Goal: Transaction & Acquisition: Download file/media

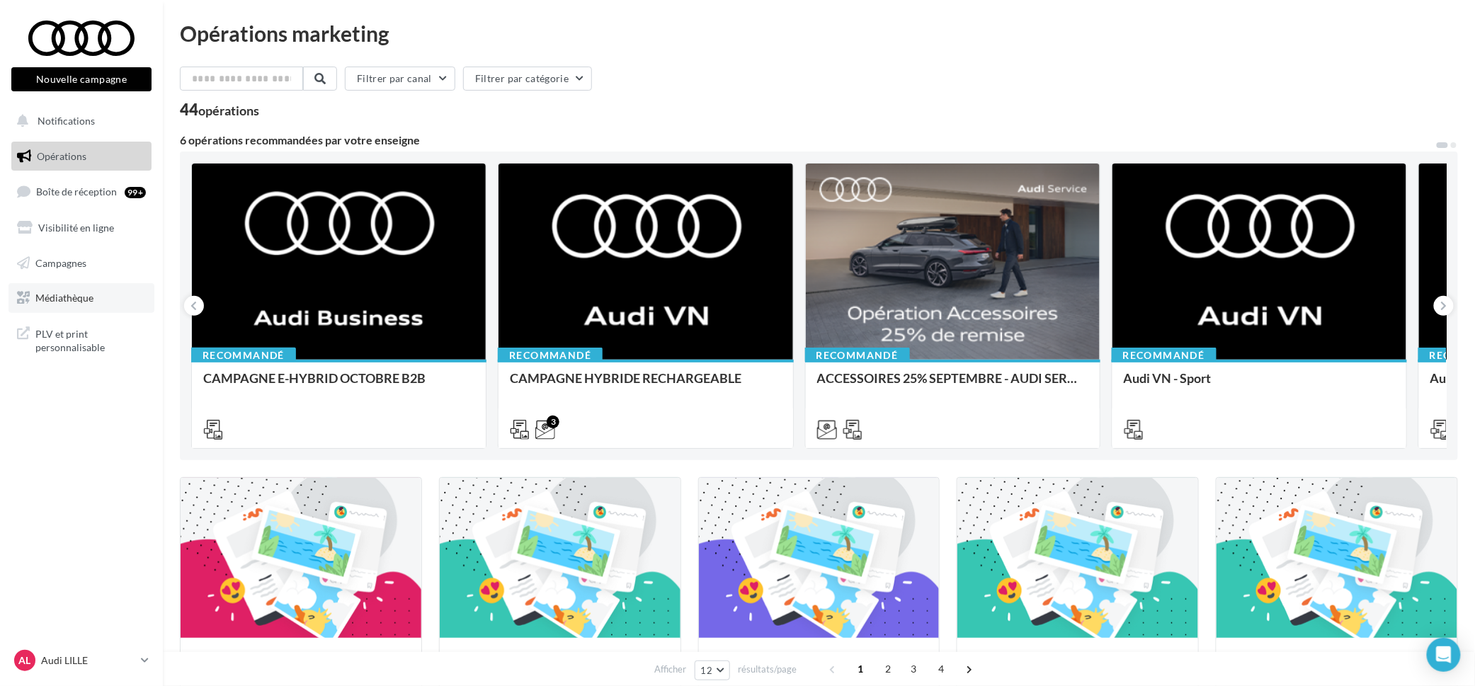
click at [98, 297] on link "Médiathèque" at bounding box center [81, 298] width 146 height 30
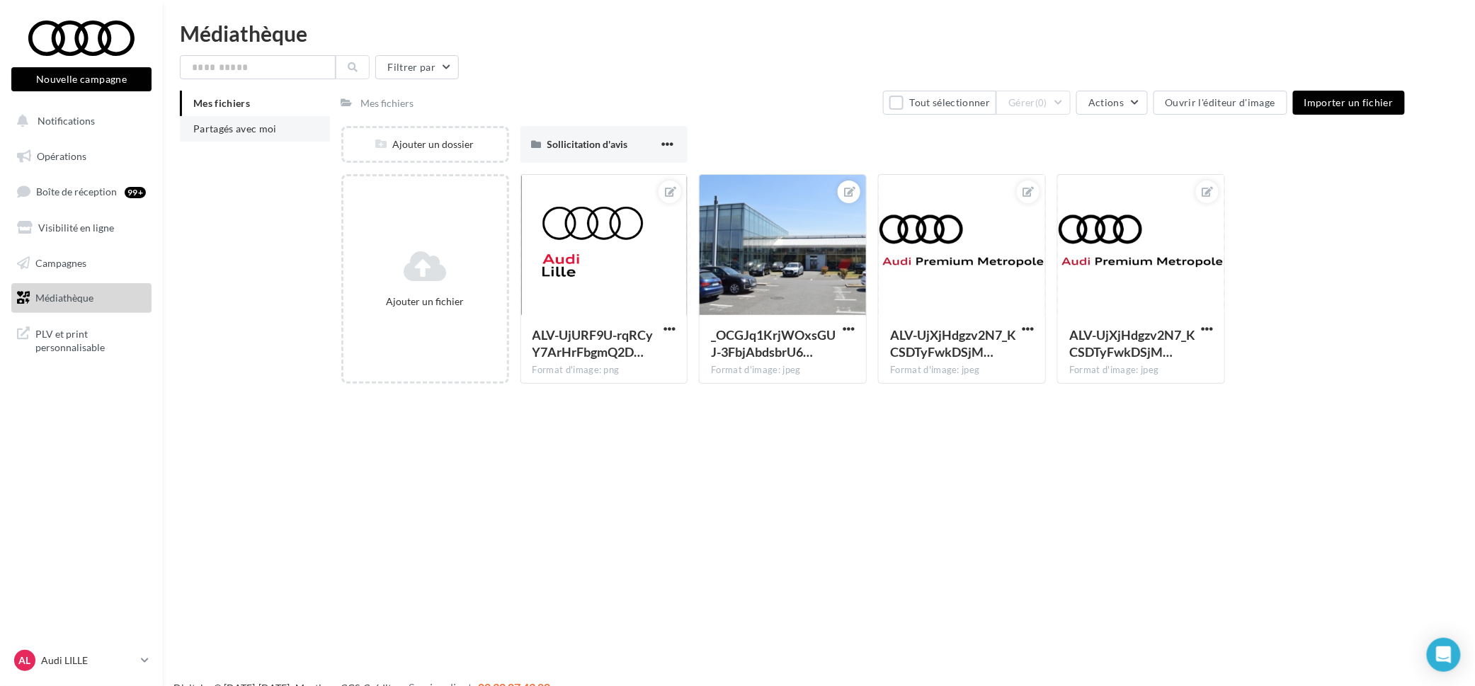
click at [290, 135] on li "Partagés avec moi" at bounding box center [255, 128] width 150 height 25
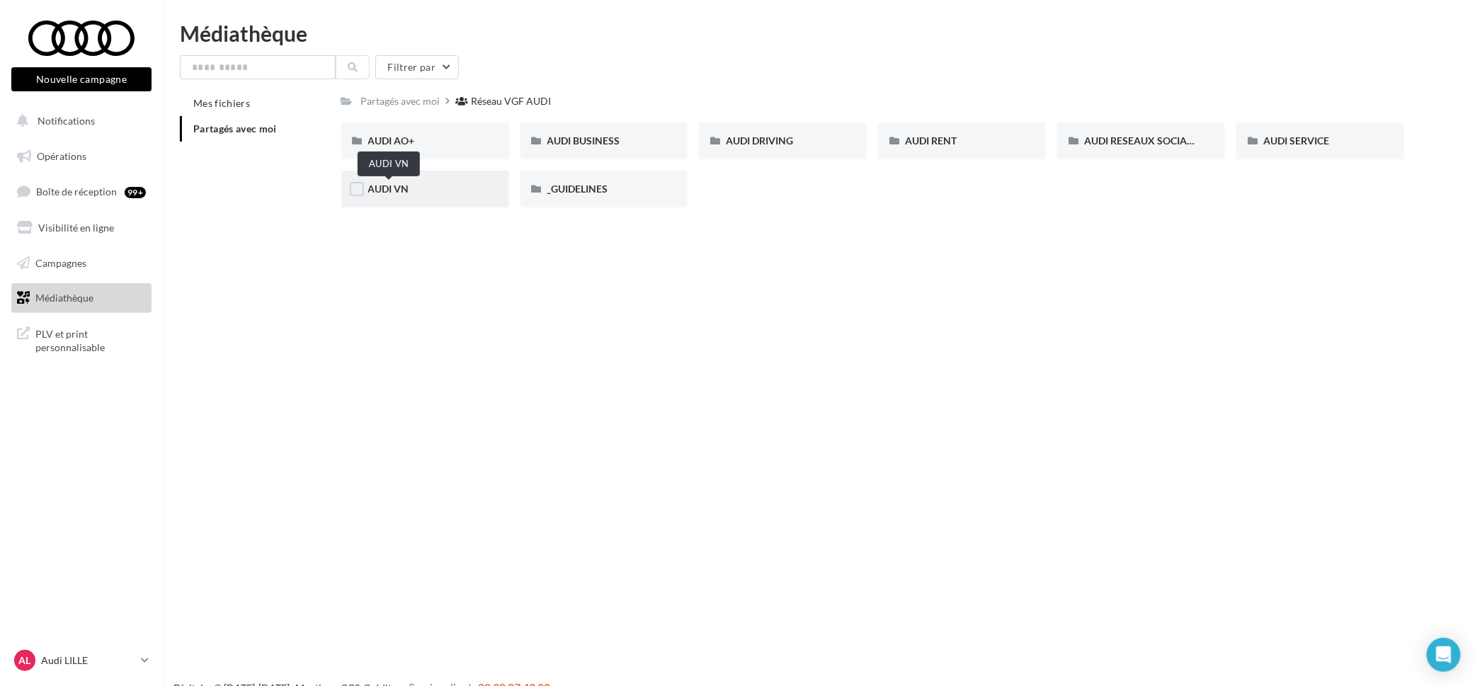
click at [398, 186] on span "AUDI VN" at bounding box center [388, 189] width 41 height 12
click at [508, 99] on div "Réseau VGF AUDI" at bounding box center [514, 101] width 80 height 14
click at [1106, 146] on span "AUDI RESEAUX SOCIAUX" at bounding box center [1142, 141] width 117 height 12
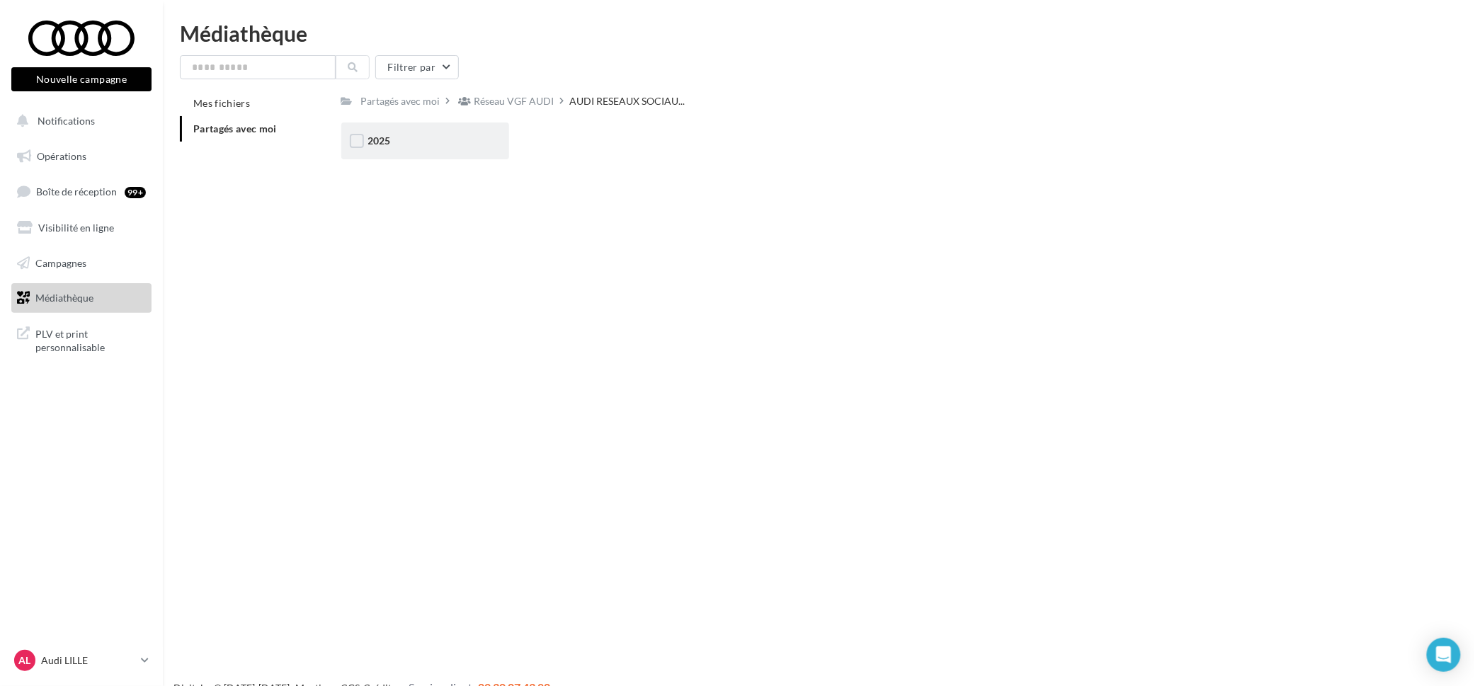
click at [416, 144] on div "2025" at bounding box center [425, 141] width 114 height 14
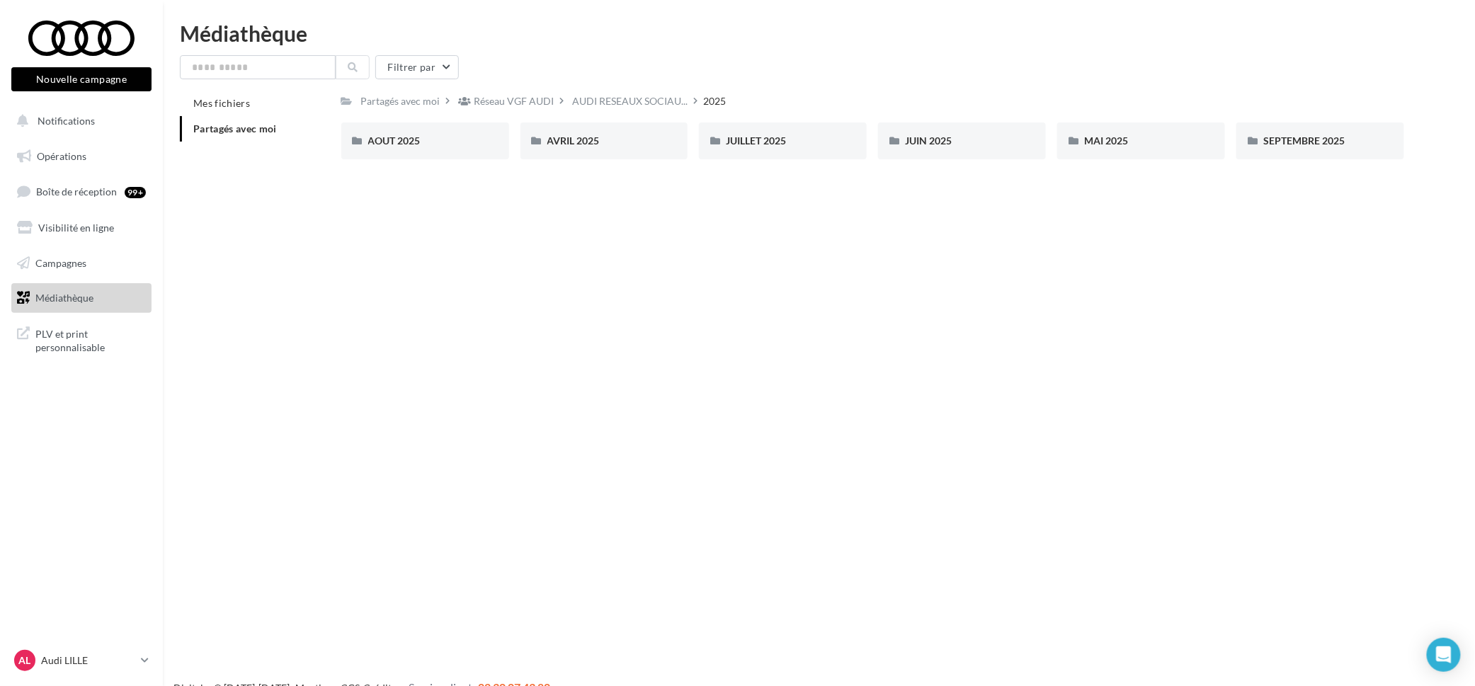
drag, startPoint x: 431, startPoint y: 603, endPoint x: 426, endPoint y: 576, distance: 27.4
click at [429, 602] on div "Nouvelle campagne Nouvelle campagne Notifications Opérations Boîte de réception…" at bounding box center [737, 366] width 1475 height 686
click at [610, 108] on span "AUDI RESEAUX SOCIAU..." at bounding box center [630, 101] width 115 height 14
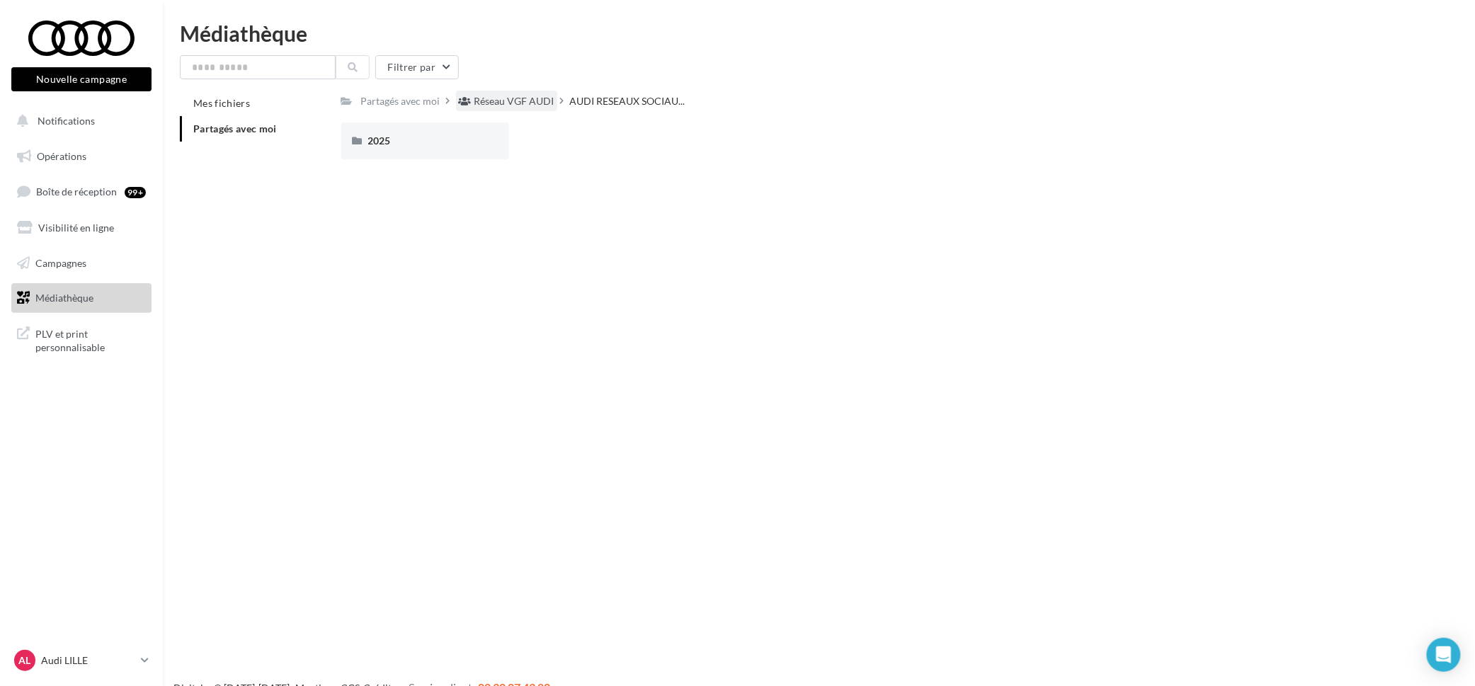
click at [538, 104] on div "Réseau VGF AUDI" at bounding box center [514, 101] width 80 height 14
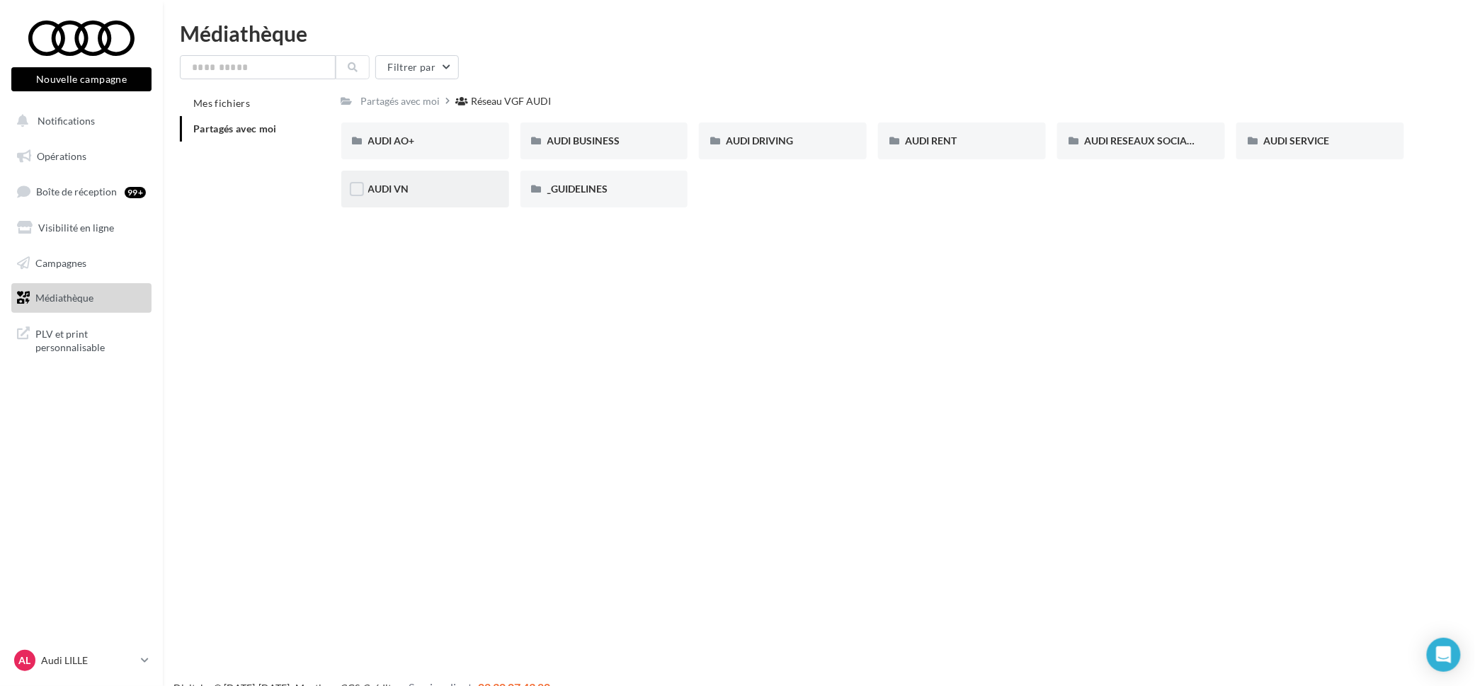
click at [448, 196] on div "AUDI VN" at bounding box center [425, 189] width 114 height 14
click at [1125, 250] on div "Nouvelle campagne Nouvelle campagne Notifications Opérations Boîte de réception…" at bounding box center [737, 366] width 1475 height 686
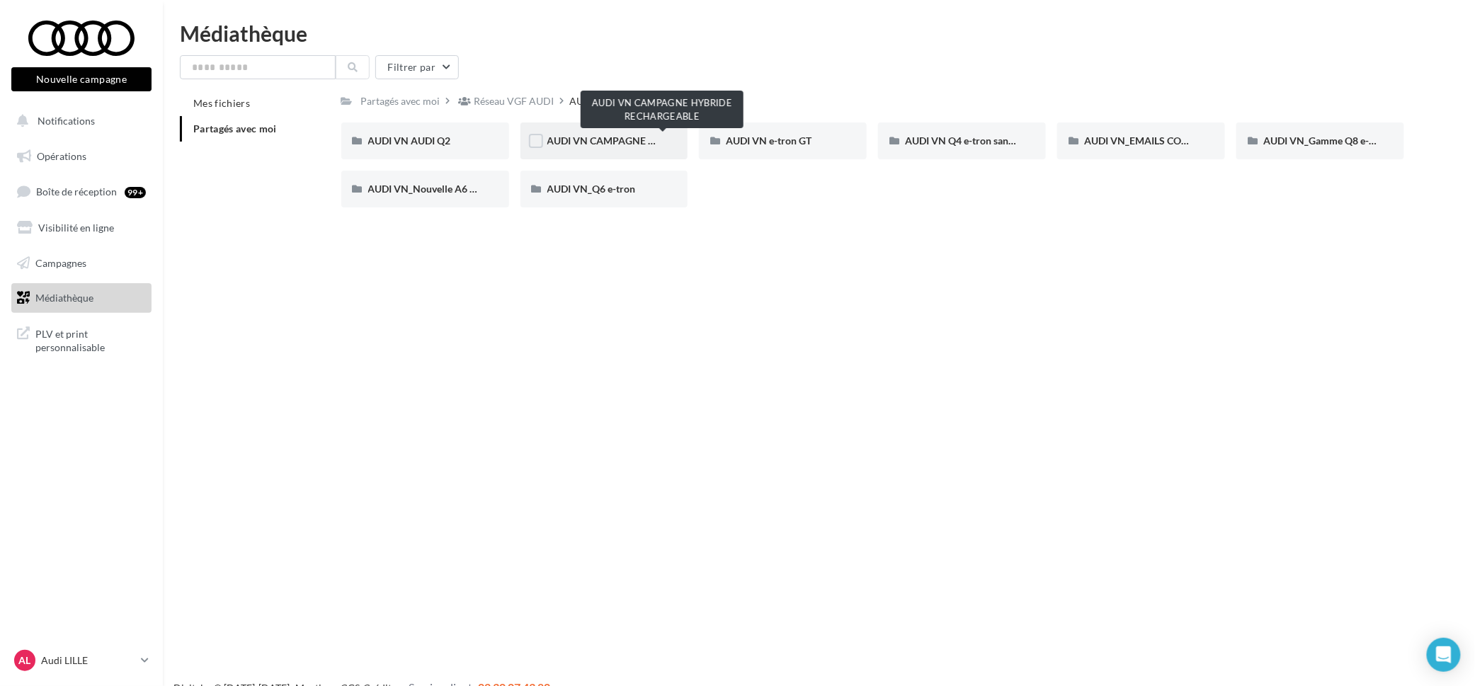
click at [610, 142] on span "AUDI VN CAMPAGNE HYBRIDE RECHARGEABLE" at bounding box center [658, 141] width 222 height 12
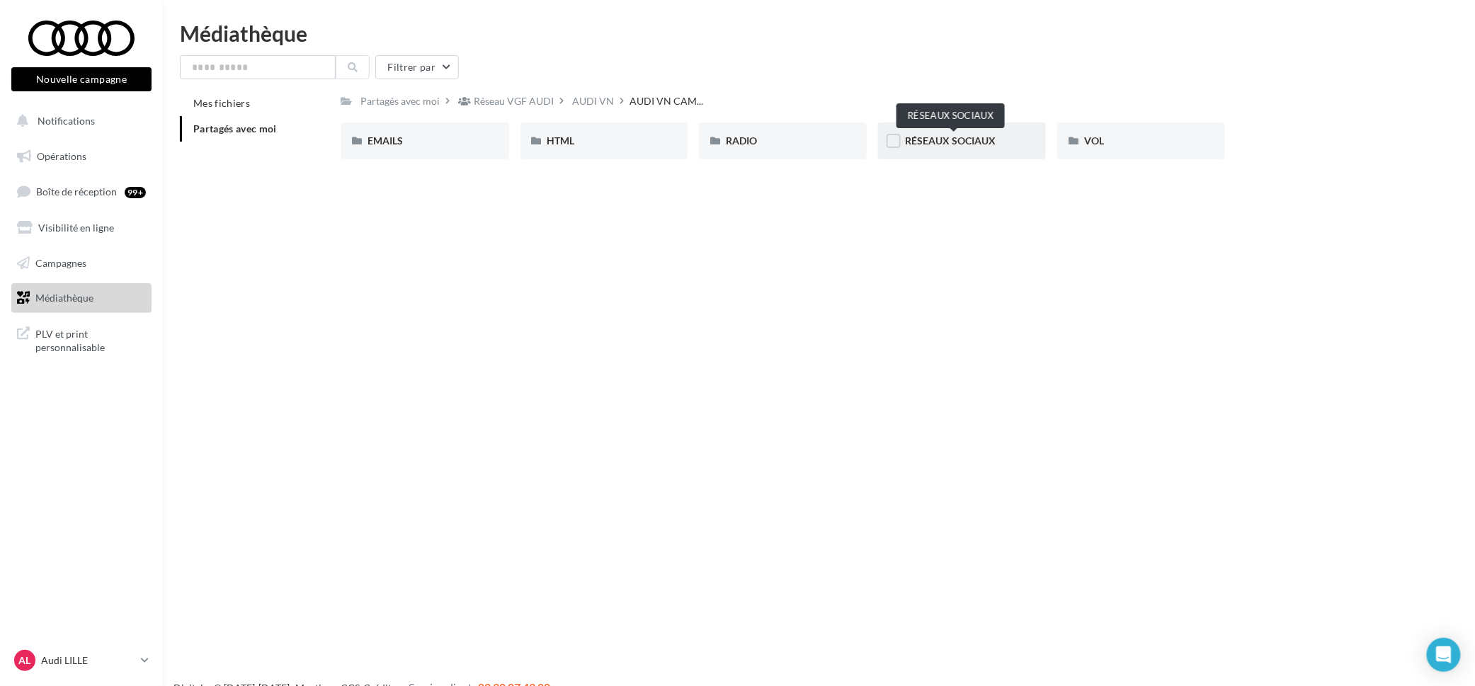
click at [966, 140] on span "RÉSEAUX SOCIAUX" at bounding box center [950, 141] width 91 height 12
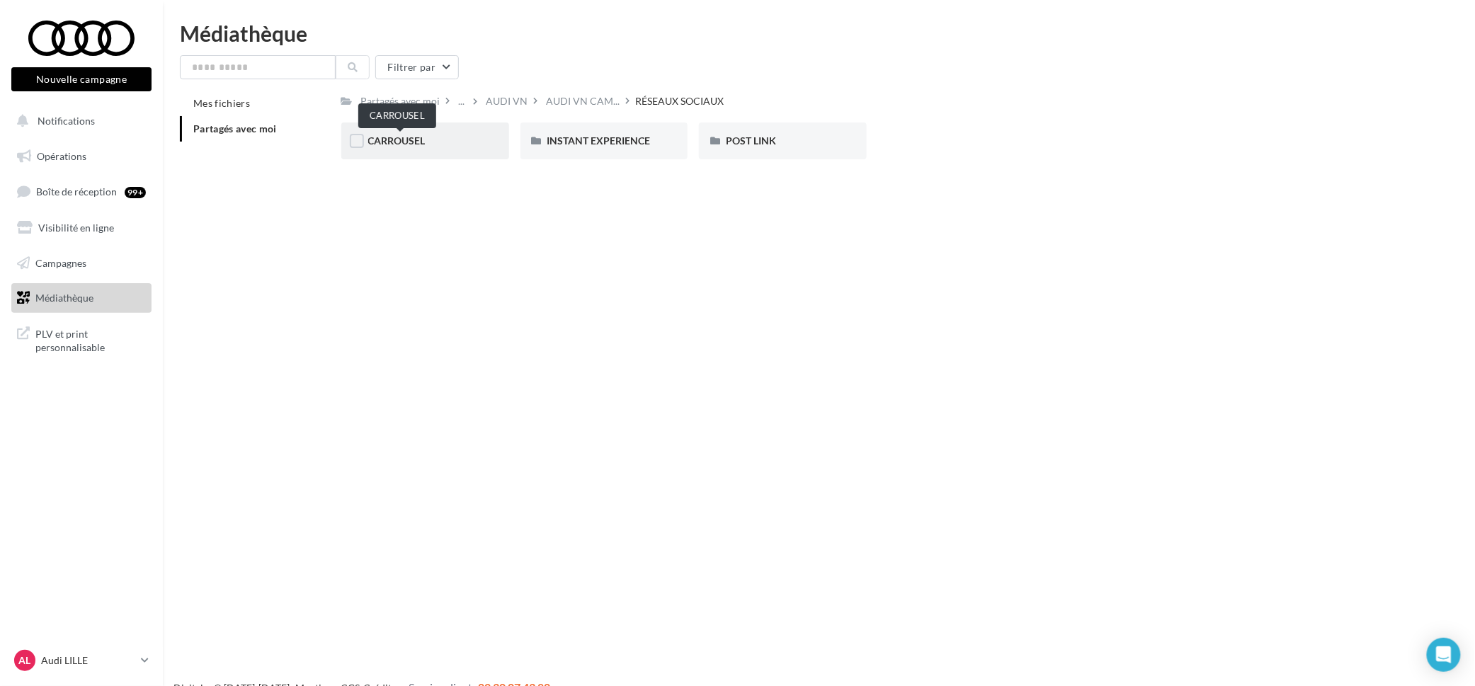
click at [404, 143] on span "CARROUSEL" at bounding box center [396, 141] width 57 height 12
click at [380, 140] on span "A3 TFSI e" at bounding box center [389, 141] width 42 height 12
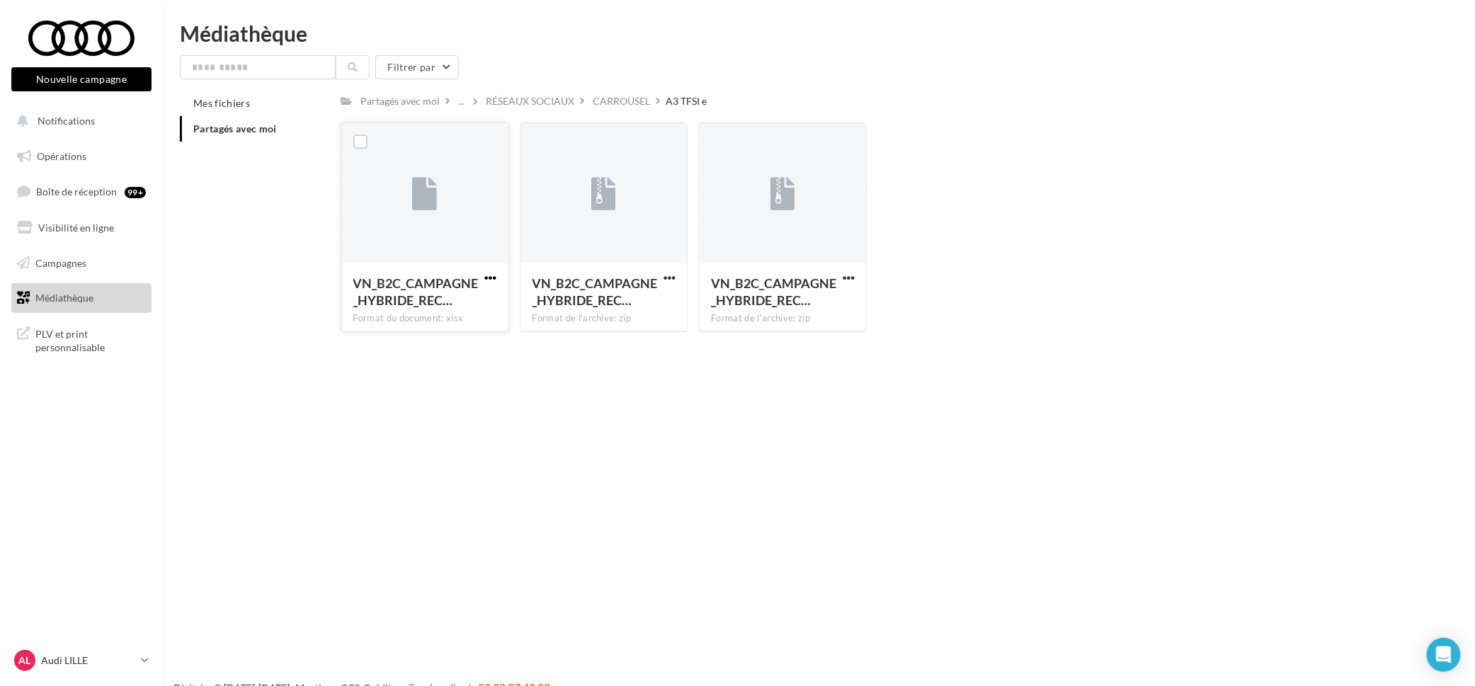
click at [495, 278] on span "button" at bounding box center [491, 278] width 12 height 12
click at [486, 305] on button "Télécharger" at bounding box center [429, 306] width 142 height 37
click at [675, 276] on span "button" at bounding box center [670, 278] width 12 height 12
drag, startPoint x: 652, startPoint y: 310, endPoint x: 806, endPoint y: 286, distance: 155.6
click at [653, 309] on button "Télécharger" at bounding box center [608, 306] width 142 height 37
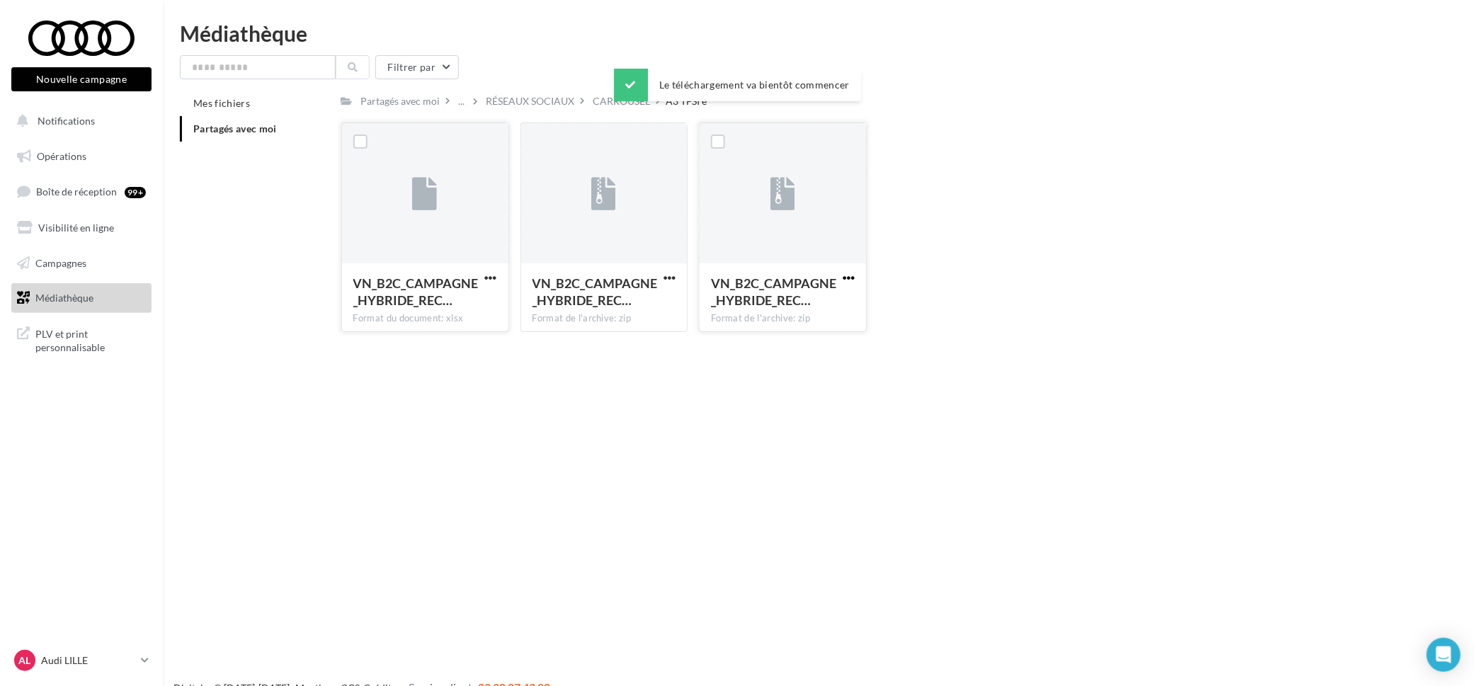
click at [852, 280] on span "button" at bounding box center [849, 278] width 12 height 12
click at [846, 310] on button "Télécharger" at bounding box center [787, 306] width 142 height 37
click at [515, 97] on div "RÉSEAUX SOCIAUX" at bounding box center [531, 101] width 89 height 14
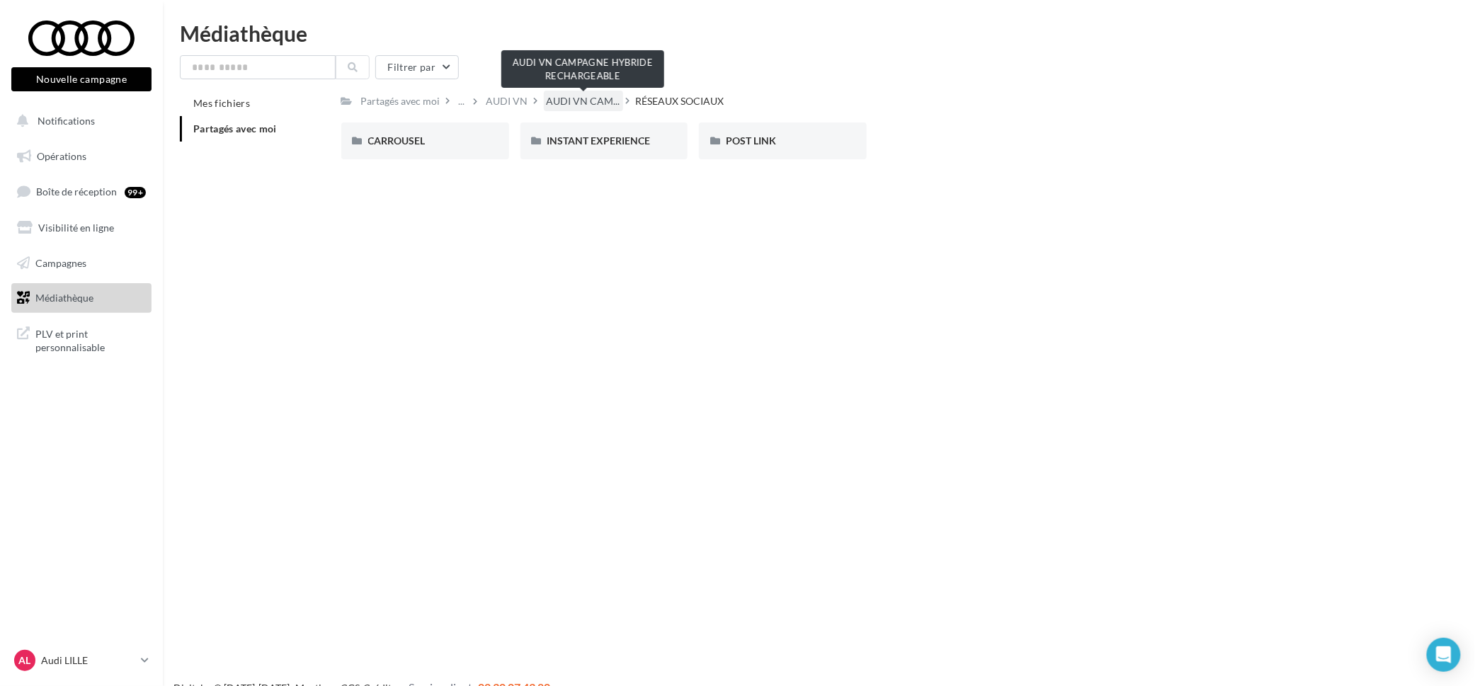
click at [555, 101] on span "AUDI VN CAM..." at bounding box center [584, 101] width 74 height 14
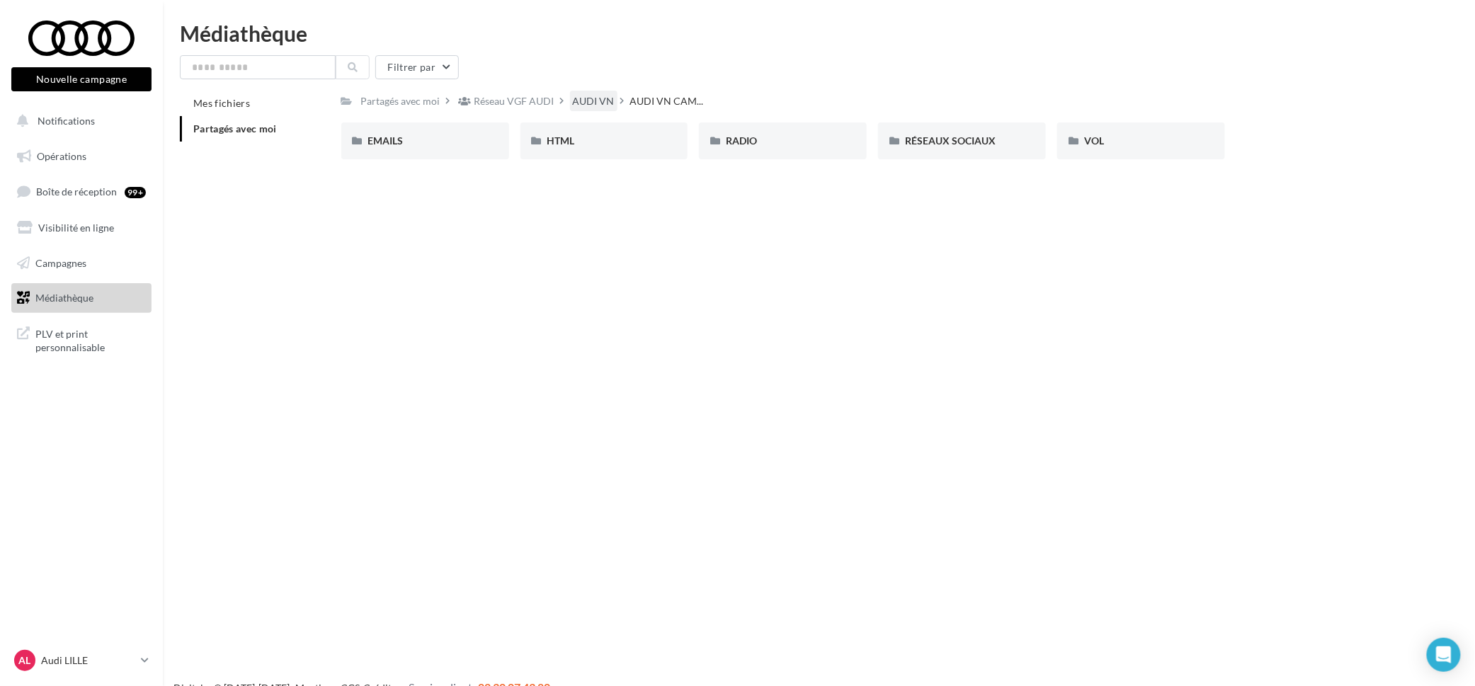
click at [584, 103] on div "AUDI VN" at bounding box center [594, 101] width 42 height 14
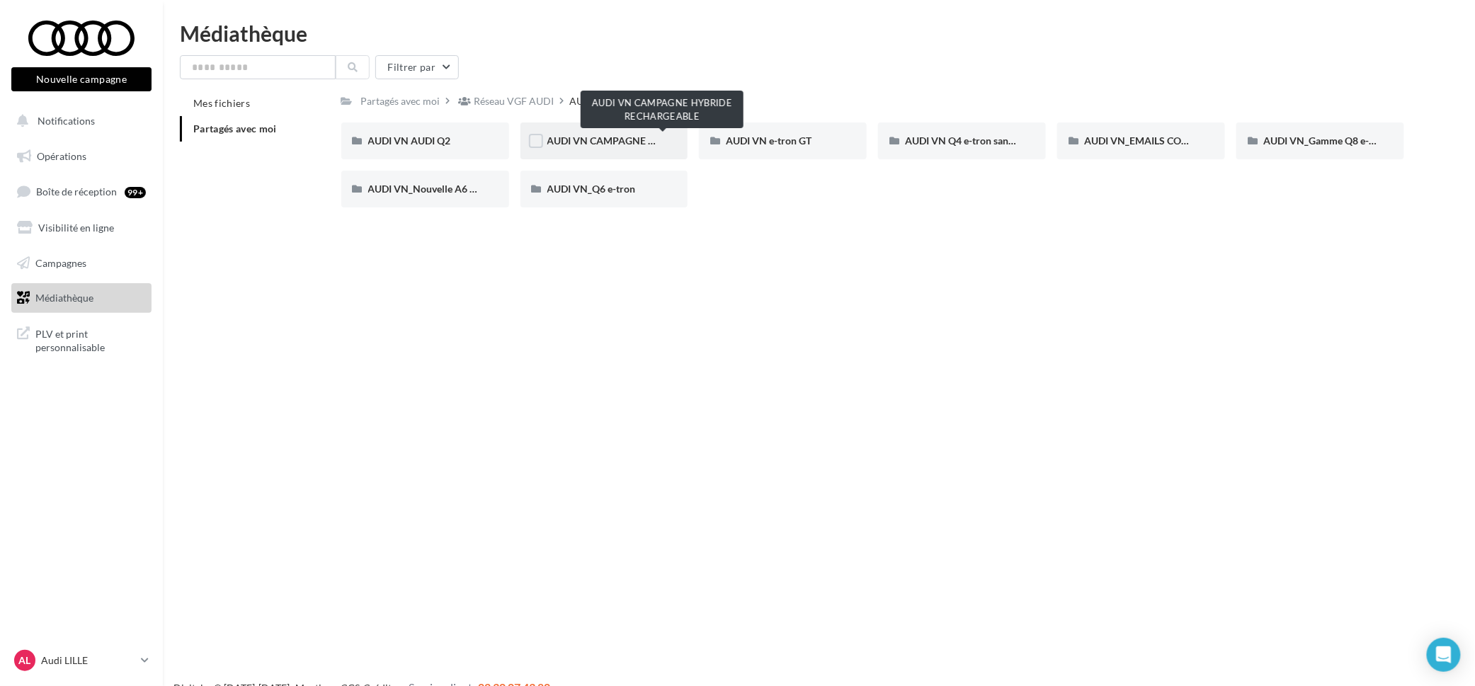
click at [623, 142] on span "AUDI VN CAMPAGNE HYBRIDE RECHARGEABLE" at bounding box center [658, 141] width 222 height 12
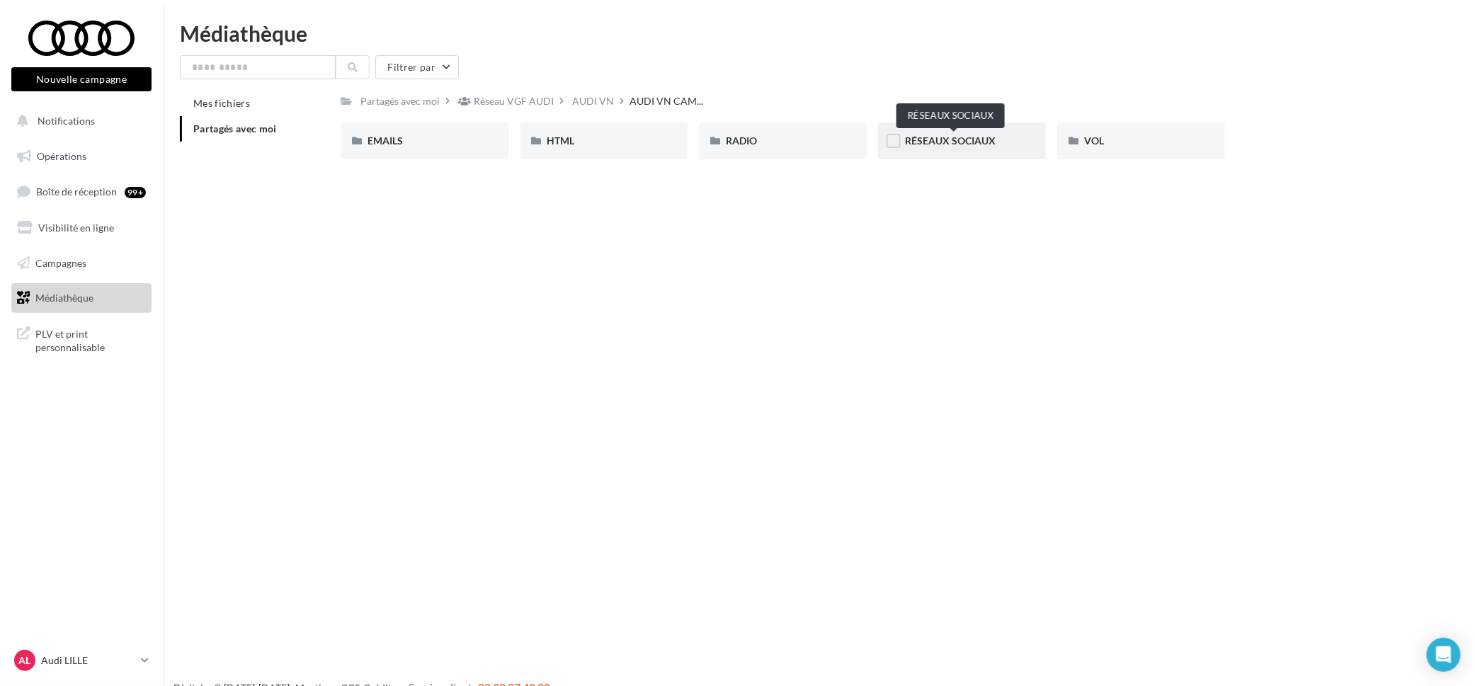
click at [936, 140] on span "RÉSEAUX SOCIAUX" at bounding box center [950, 141] width 91 height 12
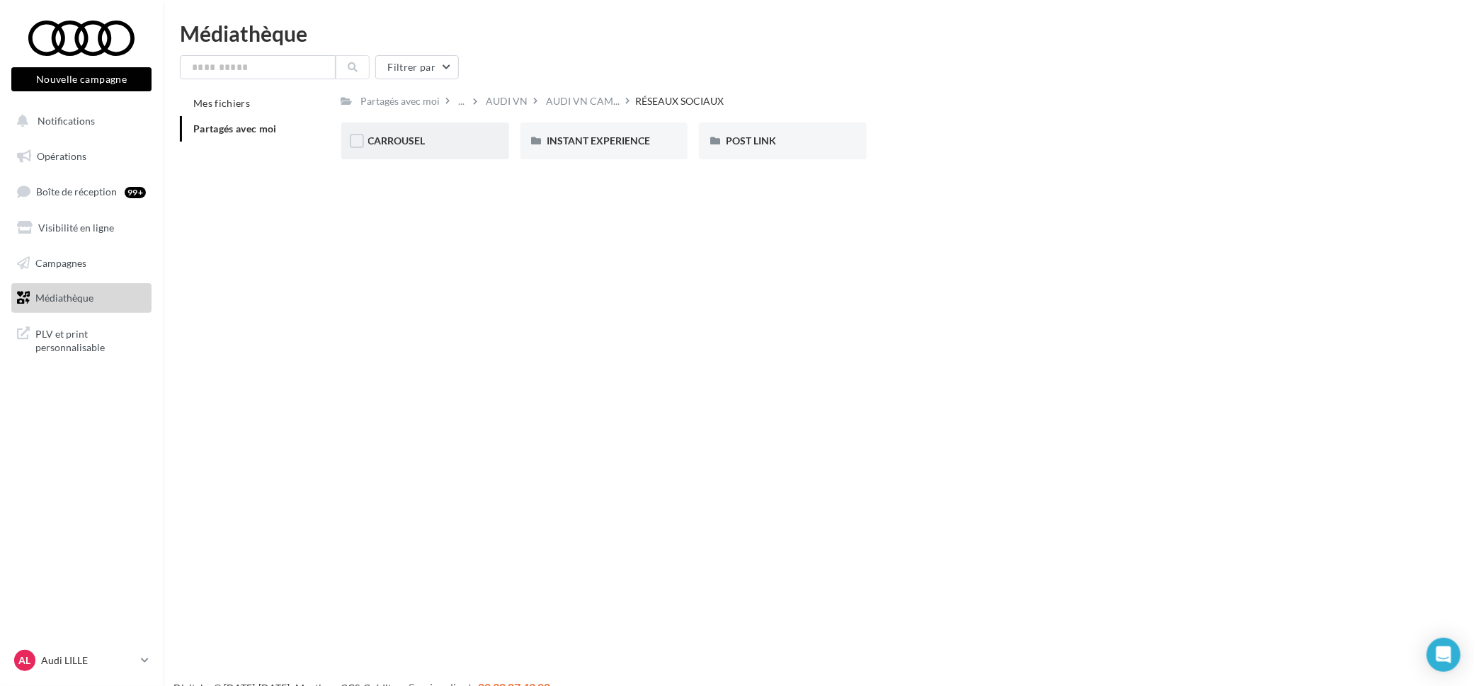
click at [436, 144] on div "CARROUSEL" at bounding box center [425, 141] width 114 height 14
click at [436, 144] on div "A3 TFSI e" at bounding box center [425, 141] width 114 height 14
